Goal: Task Accomplishment & Management: Manage account settings

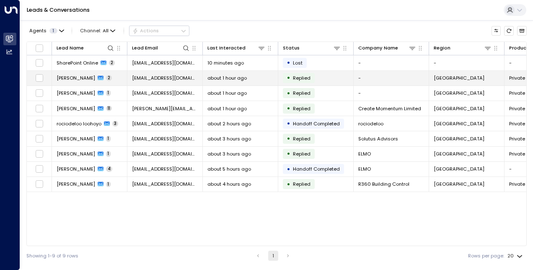
click at [230, 83] on td "about 1 hour ago" at bounding box center [240, 78] width 75 height 15
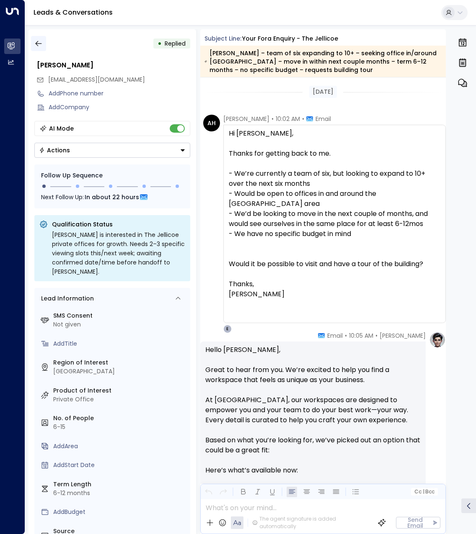
click at [41, 48] on button "button" at bounding box center [38, 43] width 15 height 15
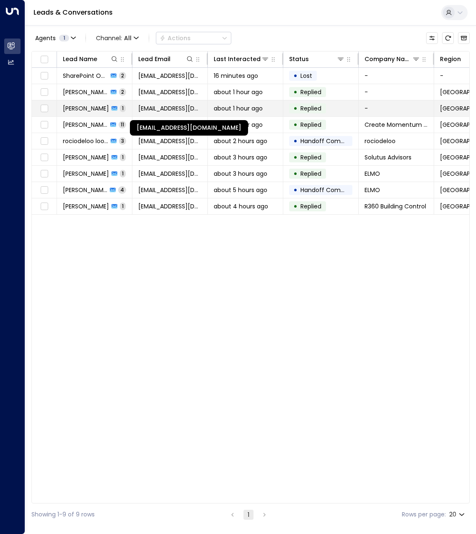
click at [142, 107] on span "[EMAIL_ADDRESS][DOMAIN_NAME]" at bounding box center [169, 108] width 63 height 8
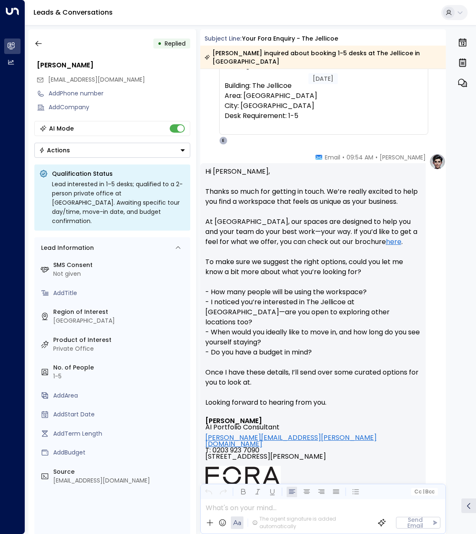
scroll to position [291, 0]
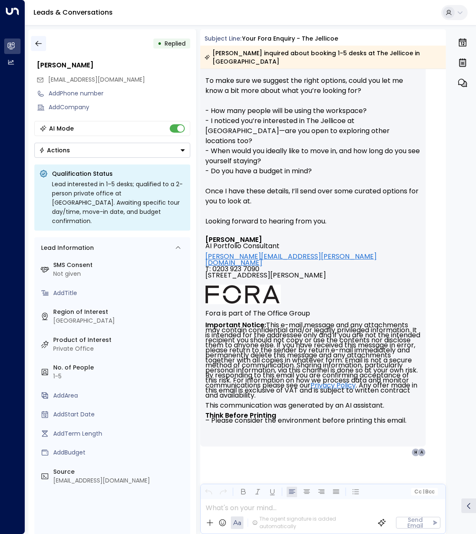
click at [36, 45] on icon "button" at bounding box center [38, 43] width 8 height 8
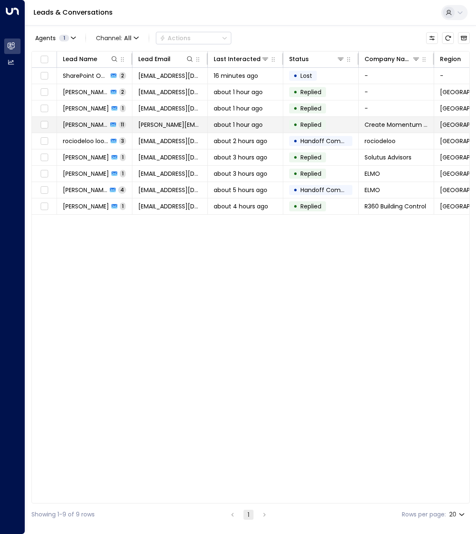
click at [127, 127] on td "[PERSON_NAME] 11" at bounding box center [94, 125] width 75 height 16
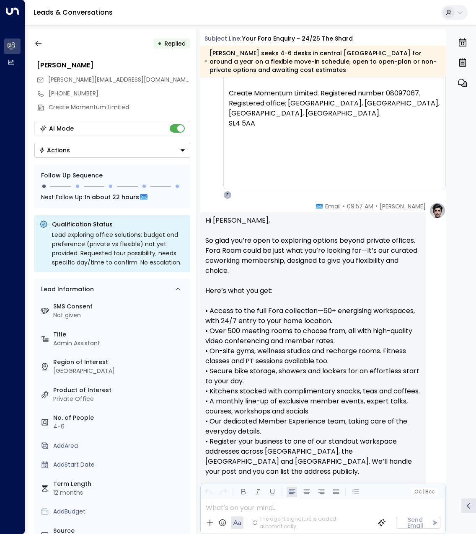
scroll to position [3809, 0]
click at [42, 43] on icon "button" at bounding box center [38, 43] width 8 height 8
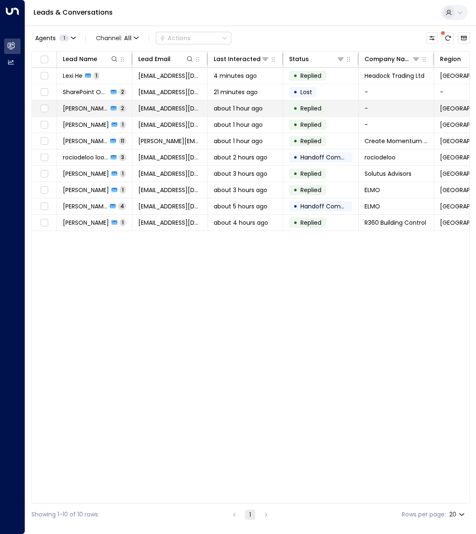
click at [235, 109] on span "about 1 hour ago" at bounding box center [238, 108] width 49 height 8
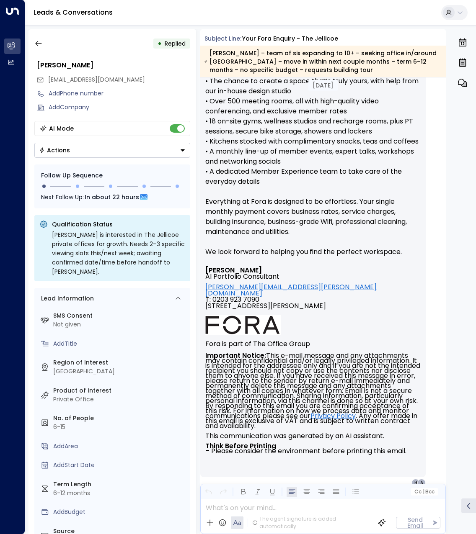
scroll to position [631, 0]
